Goal: Task Accomplishment & Management: Manage account settings

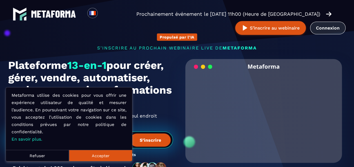
click at [324, 29] on link "Connexion" at bounding box center [327, 28] width 35 height 13
click at [42, 159] on button "Refuser" at bounding box center [37, 155] width 63 height 11
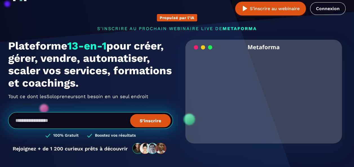
scroll to position [28, 0]
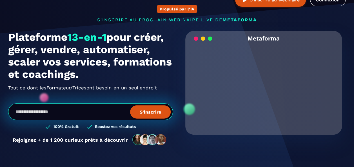
click at [265, 86] on video "Your browser does not support the video tag." at bounding box center [264, 83] width 148 height 74
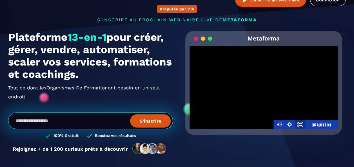
click at [298, 124] on icon "Fullscreen" at bounding box center [300, 124] width 11 height 9
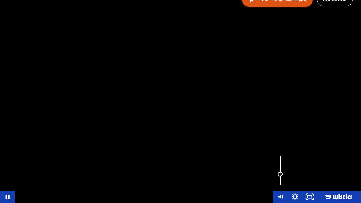
drag, startPoint x: 279, startPoint y: 155, endPoint x: 282, endPoint y: 174, distance: 19.6
click at [282, 167] on div "Volume" at bounding box center [279, 174] width 5 height 5
click at [305, 155] on div at bounding box center [180, 101] width 361 height 203
click at [309, 167] on icon "Unfullscreen" at bounding box center [309, 196] width 15 height 12
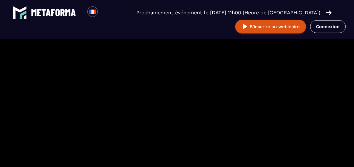
scroll to position [403, 0]
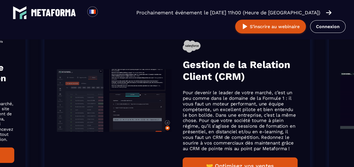
click at [114, 106] on img "Gallery" at bounding box center [114, 100] width 115 height 63
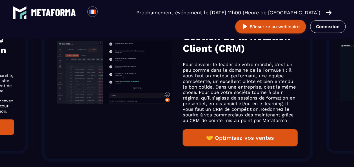
scroll to position [451, 0]
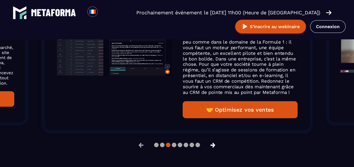
click at [214, 144] on button "→" at bounding box center [213, 145] width 15 height 14
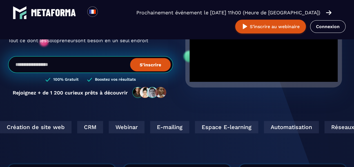
scroll to position [0, 0]
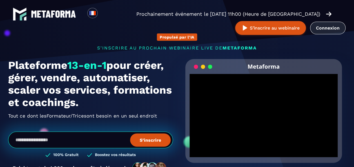
click at [327, 27] on link "Connexion" at bounding box center [327, 28] width 35 height 13
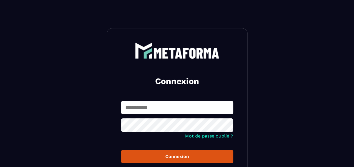
paste input "**********"
type input "**********"
click at [259, 126] on section "**********" at bounding box center [177, 127] width 354 height 254
click at [183, 157] on div "Connexion" at bounding box center [177, 156] width 103 height 5
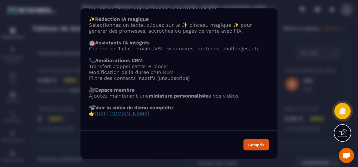
scroll to position [66, 0]
click at [149, 111] on span "https://www.loom.com/share/ebfc94d9cc3e4010afe3a9704801ec4a?sid=428a20d5-69a6-4…" at bounding box center [122, 114] width 54 height 6
